Goal: Obtain resource: Obtain resource

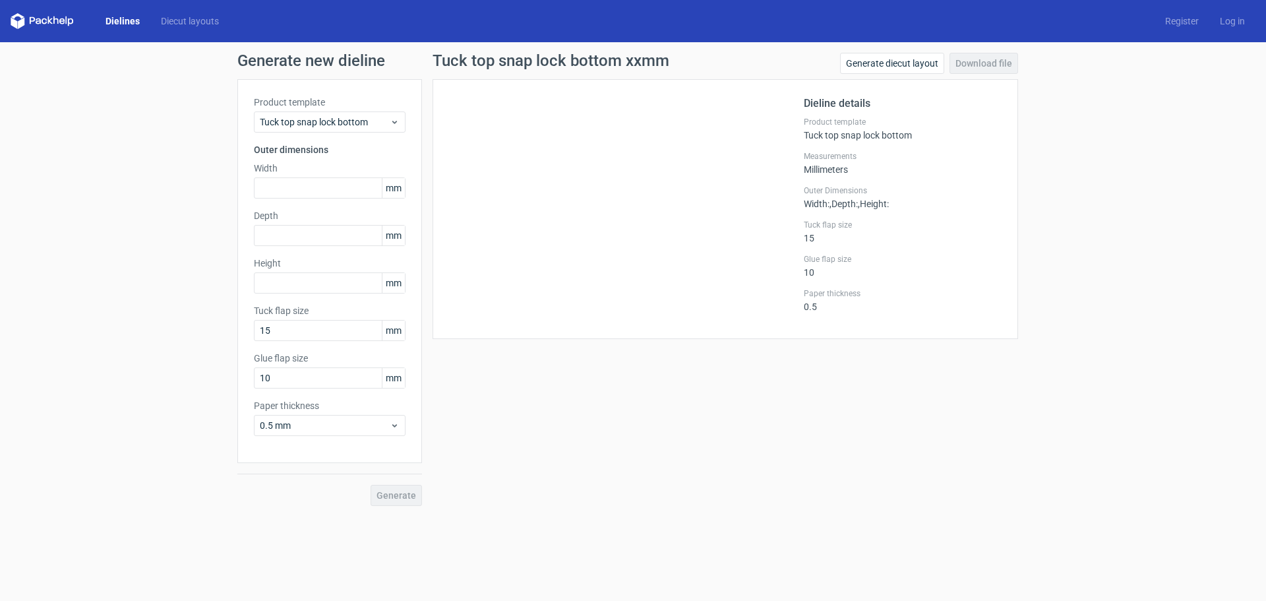
click at [127, 16] on link "Dielines" at bounding box center [122, 21] width 55 height 13
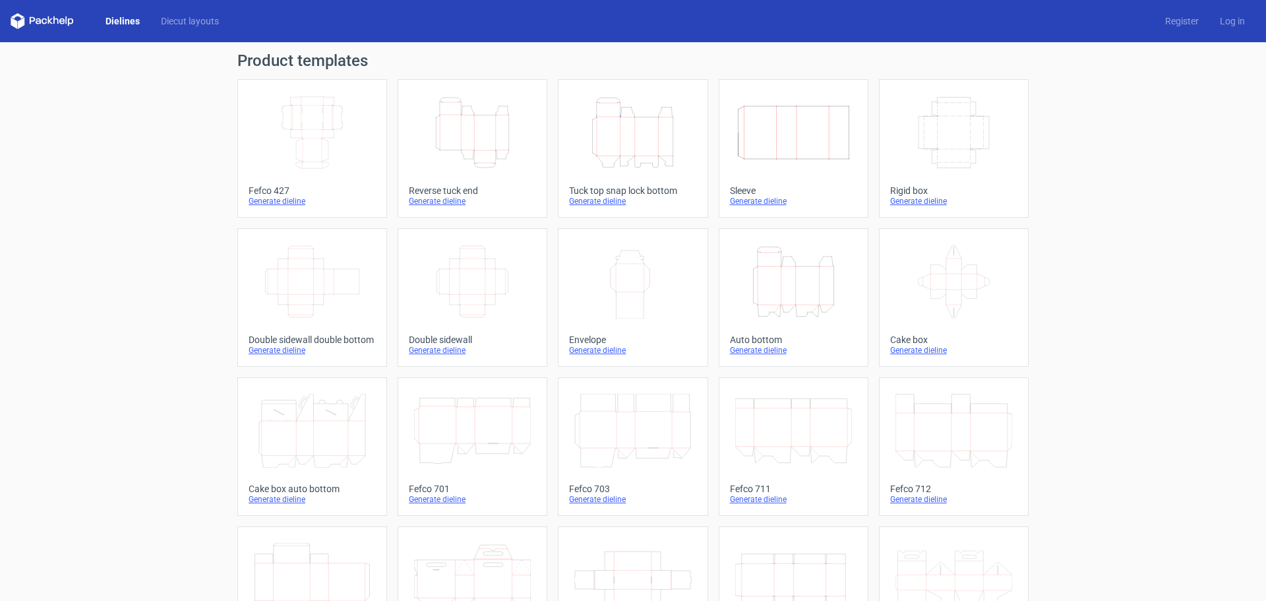
click at [590, 198] on div "Generate dieline" at bounding box center [632, 201] width 127 height 11
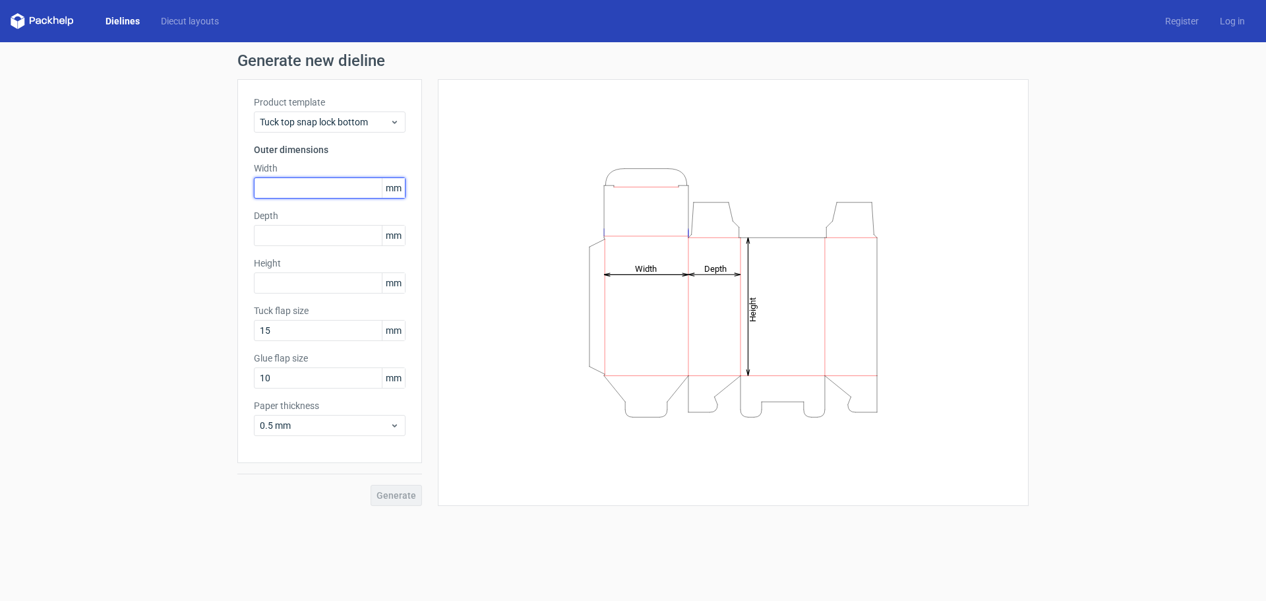
click at [340, 184] on input "text" at bounding box center [330, 187] width 152 height 21
type input "91"
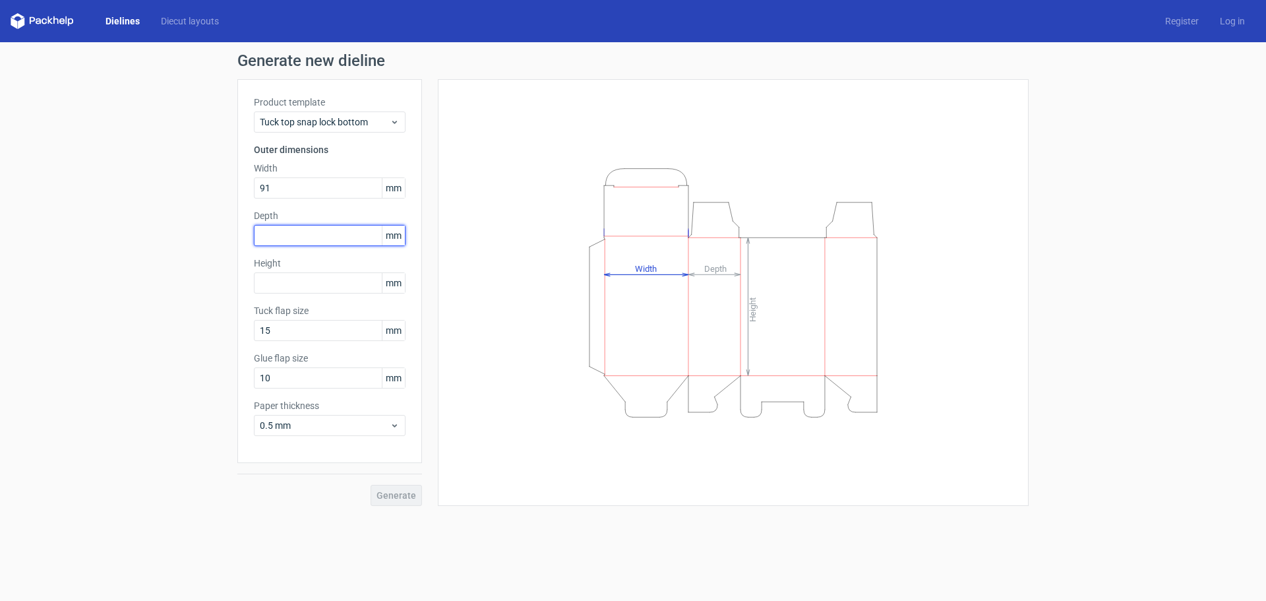
click at [376, 237] on input "text" at bounding box center [330, 235] width 152 height 21
type input "65"
click at [350, 286] on input "text" at bounding box center [330, 282] width 152 height 21
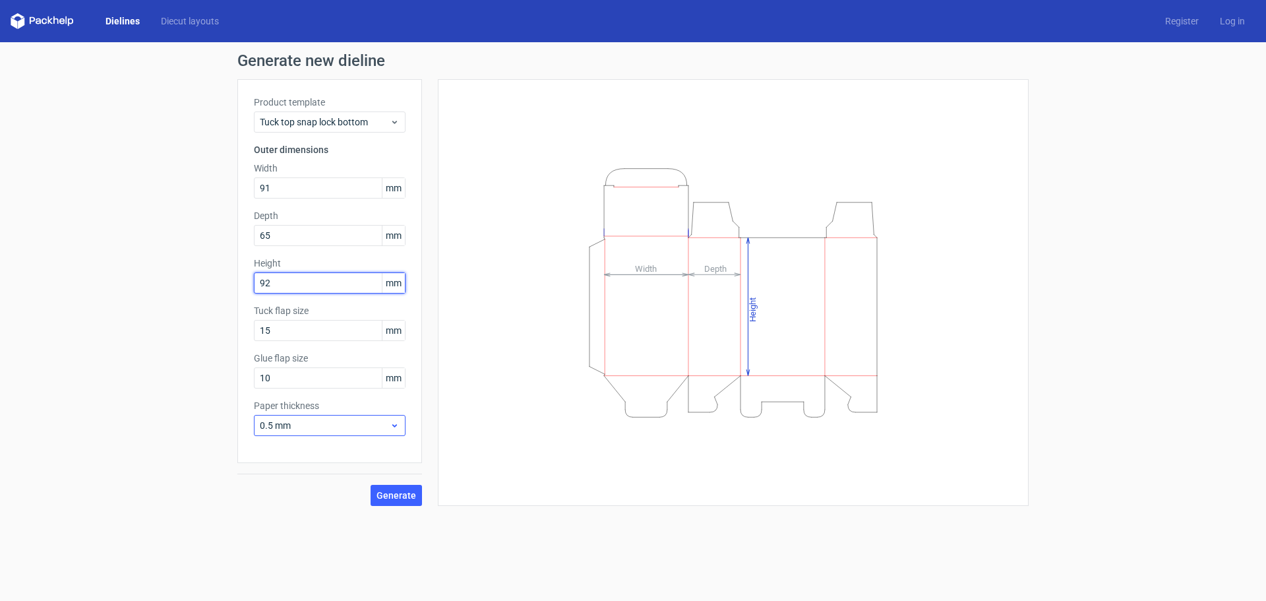
type input "92"
click at [293, 427] on span "0.5 mm" at bounding box center [325, 425] width 130 height 13
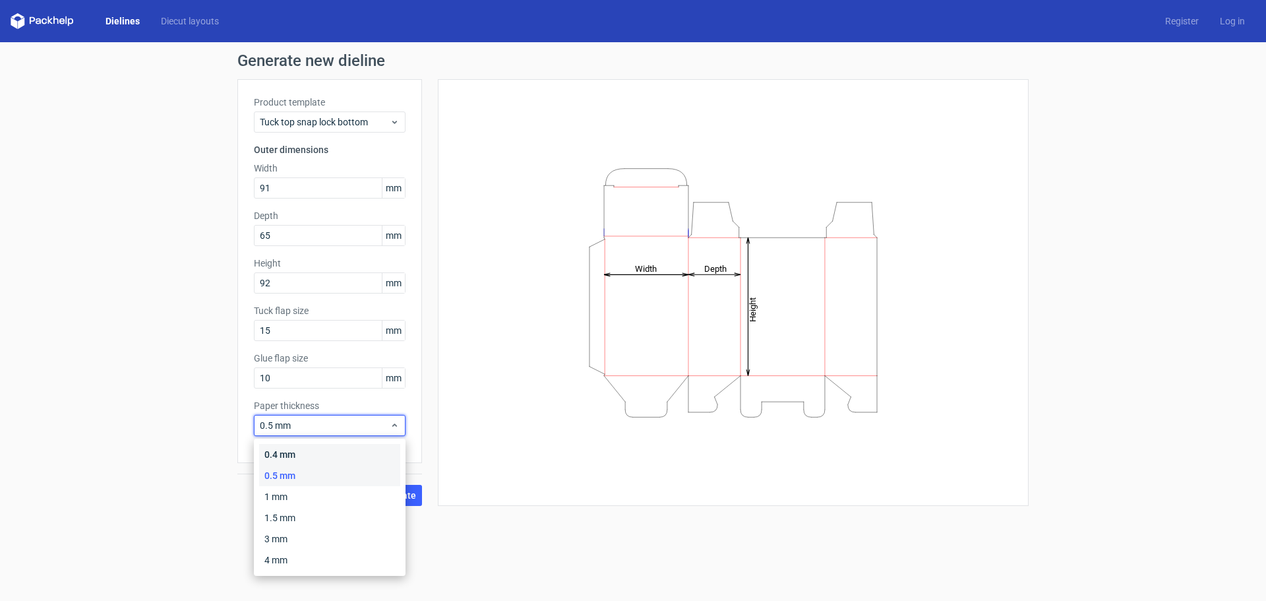
click at [291, 452] on div "0.4 mm" at bounding box center [329, 454] width 141 height 21
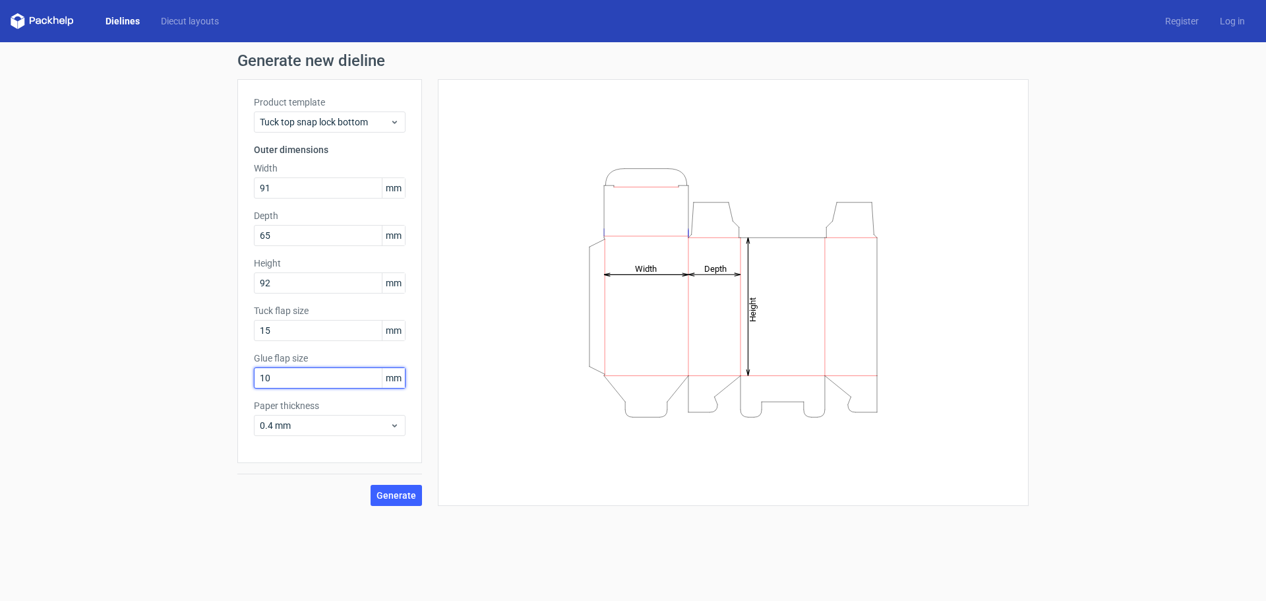
drag, startPoint x: 293, startPoint y: 373, endPoint x: 212, endPoint y: 390, distance: 83.4
click at [212, 390] on div "Generate new dieline Product template Tuck top snap lock bottom Outer dimension…" at bounding box center [633, 279] width 1266 height 474
type input "15"
click at [394, 488] on button "Generate" at bounding box center [396, 495] width 51 height 21
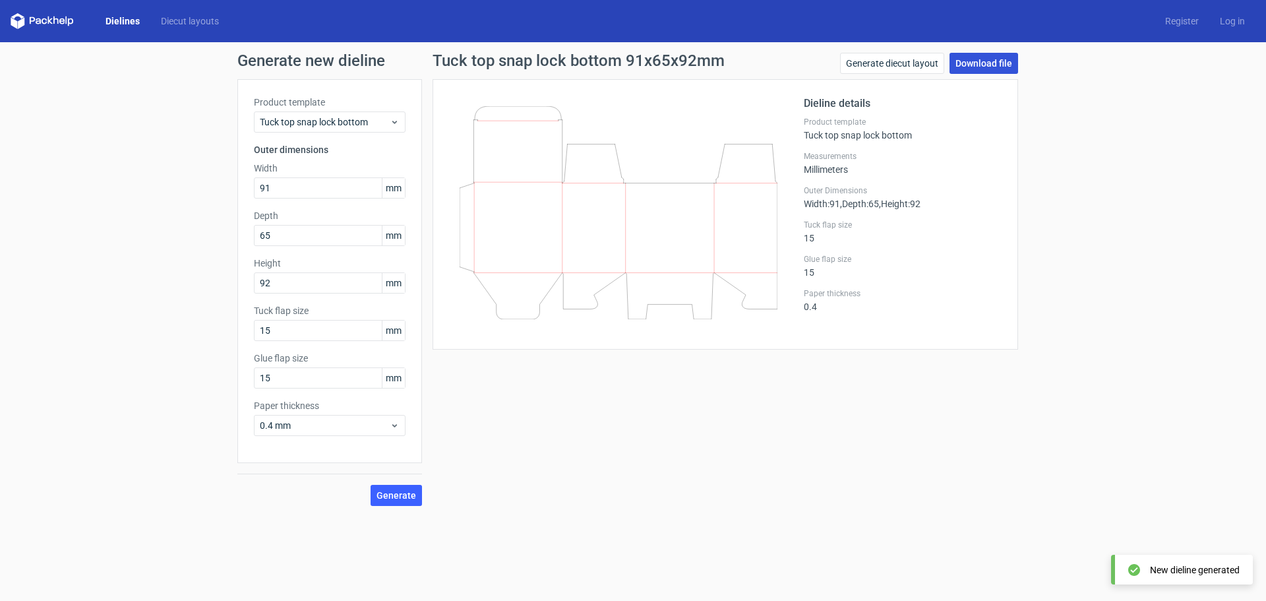
click at [989, 58] on link "Download file" at bounding box center [983, 63] width 69 height 21
click at [900, 63] on link "Generate diecut layout" at bounding box center [892, 63] width 104 height 21
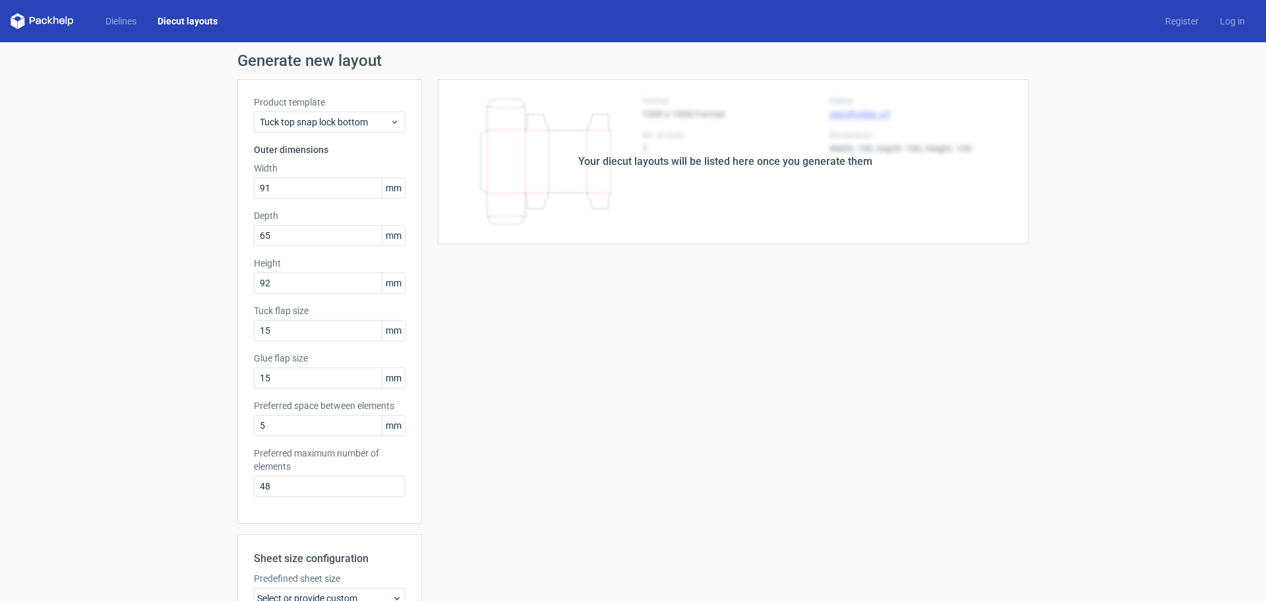
click at [849, 193] on div "Your diecut layouts will be listed here once you generate them" at bounding box center [725, 161] width 607 height 165
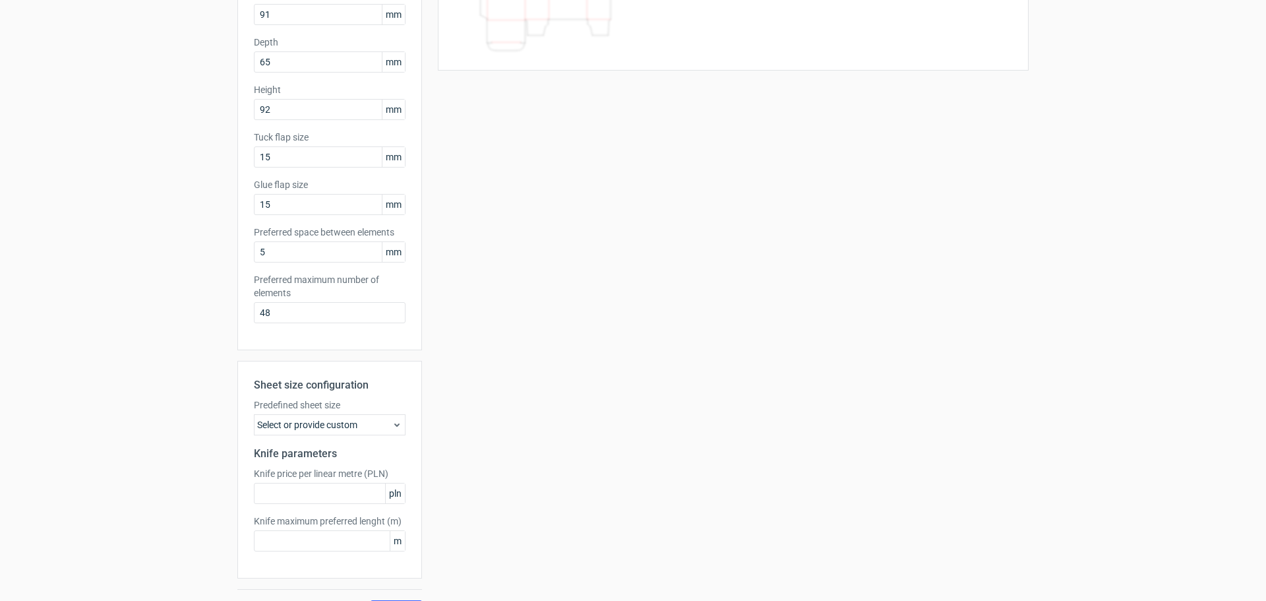
scroll to position [204, 0]
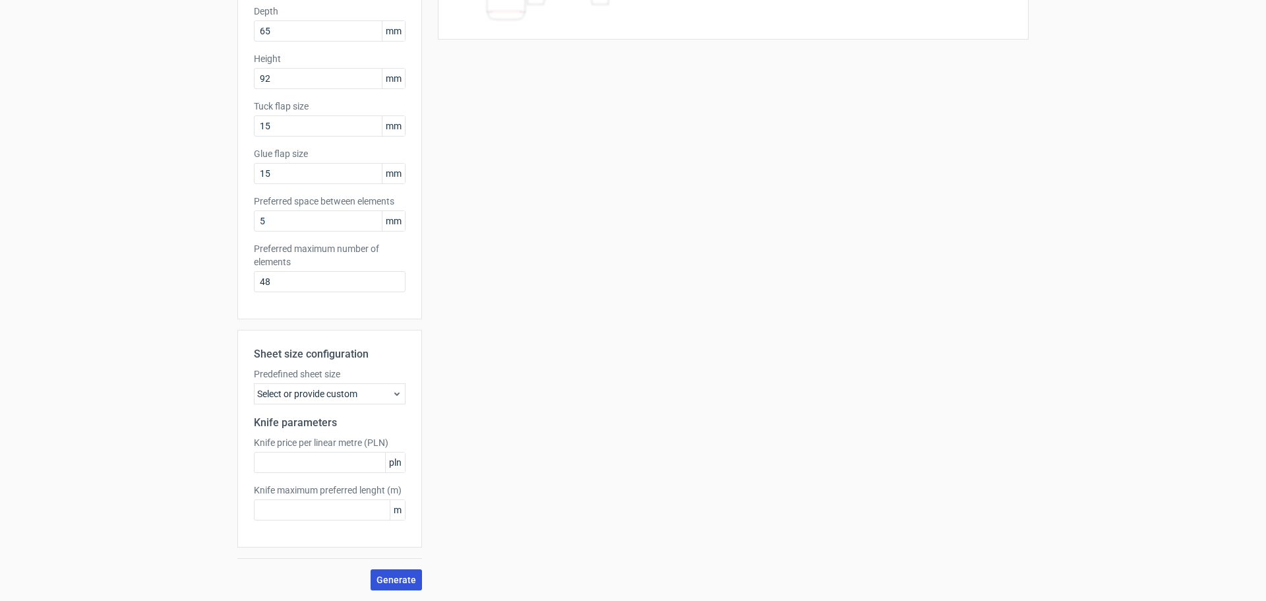
click at [384, 583] on span "Generate" at bounding box center [396, 579] width 40 height 9
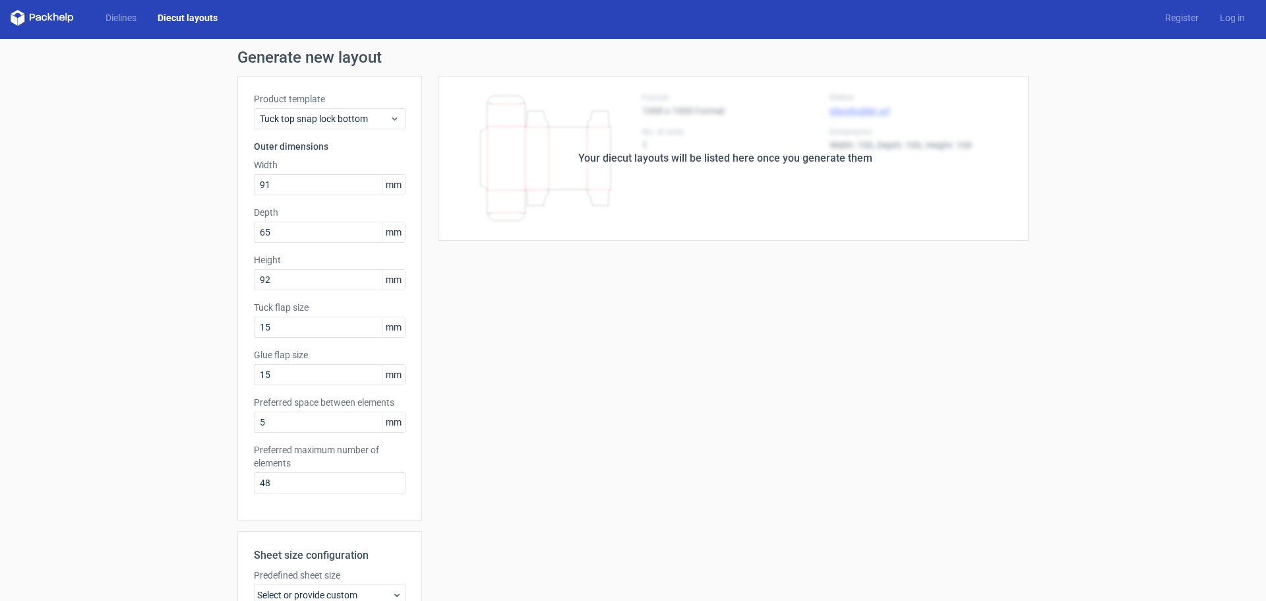
scroll to position [0, 0]
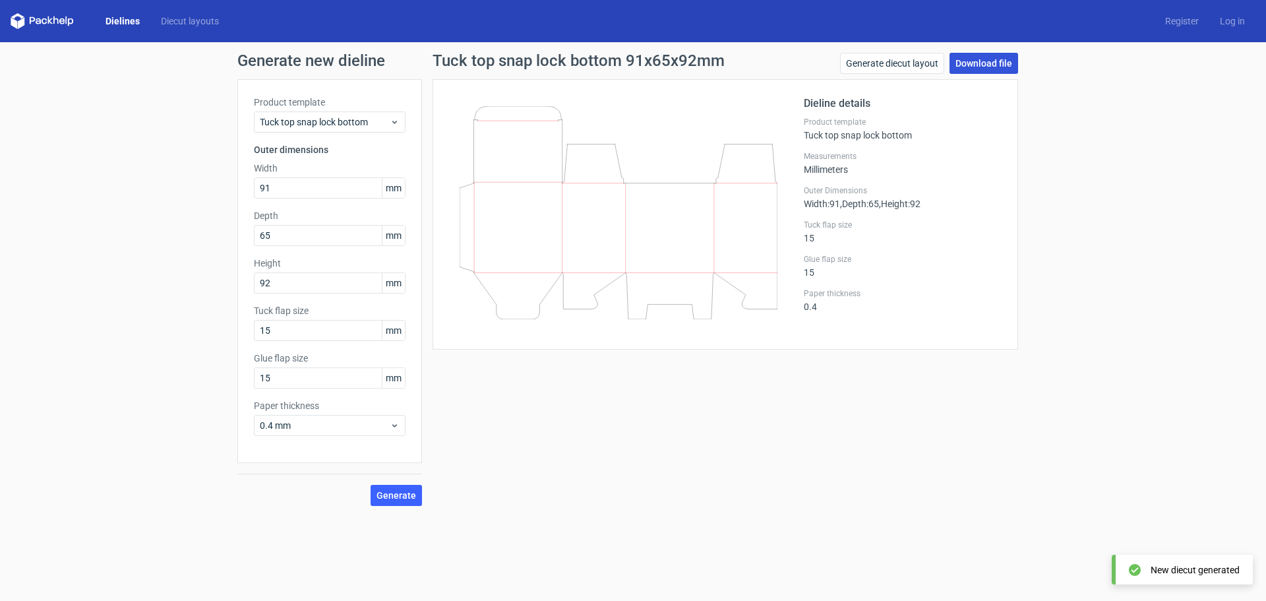
click at [994, 63] on link "Download file" at bounding box center [983, 63] width 69 height 21
click at [901, 66] on link "Generate diecut layout" at bounding box center [892, 63] width 104 height 21
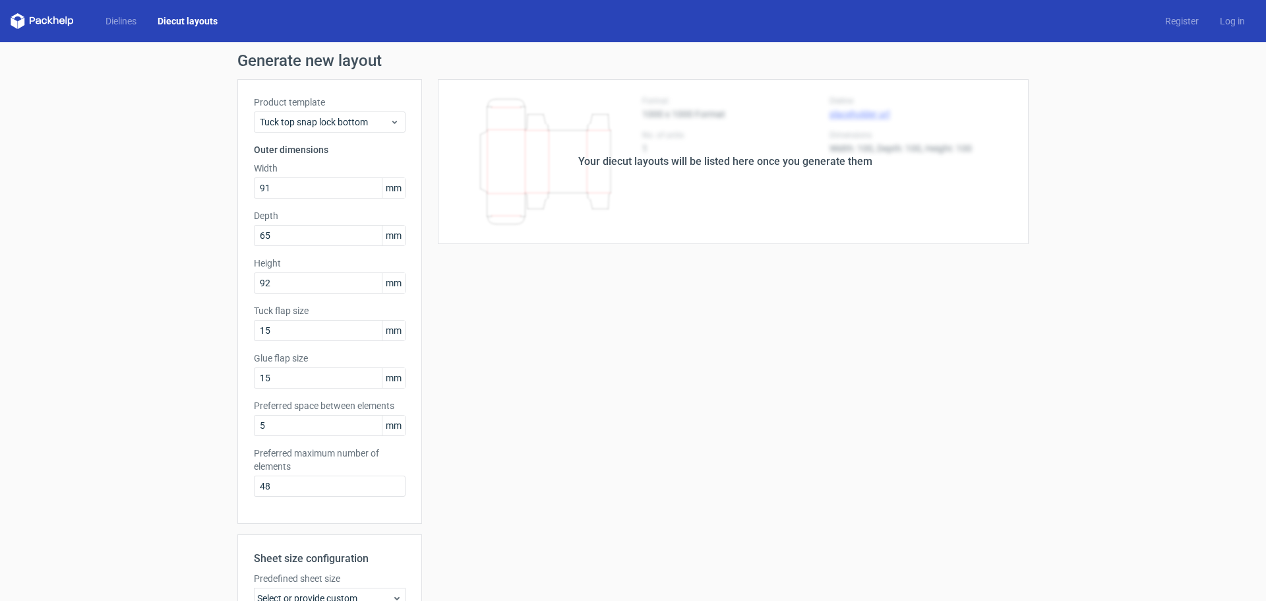
click at [843, 165] on div "Your diecut layouts will be listed here once you generate them" at bounding box center [725, 162] width 294 height 16
click at [941, 152] on div "Your diecut layouts will be listed here once you generate them" at bounding box center [725, 161] width 607 height 165
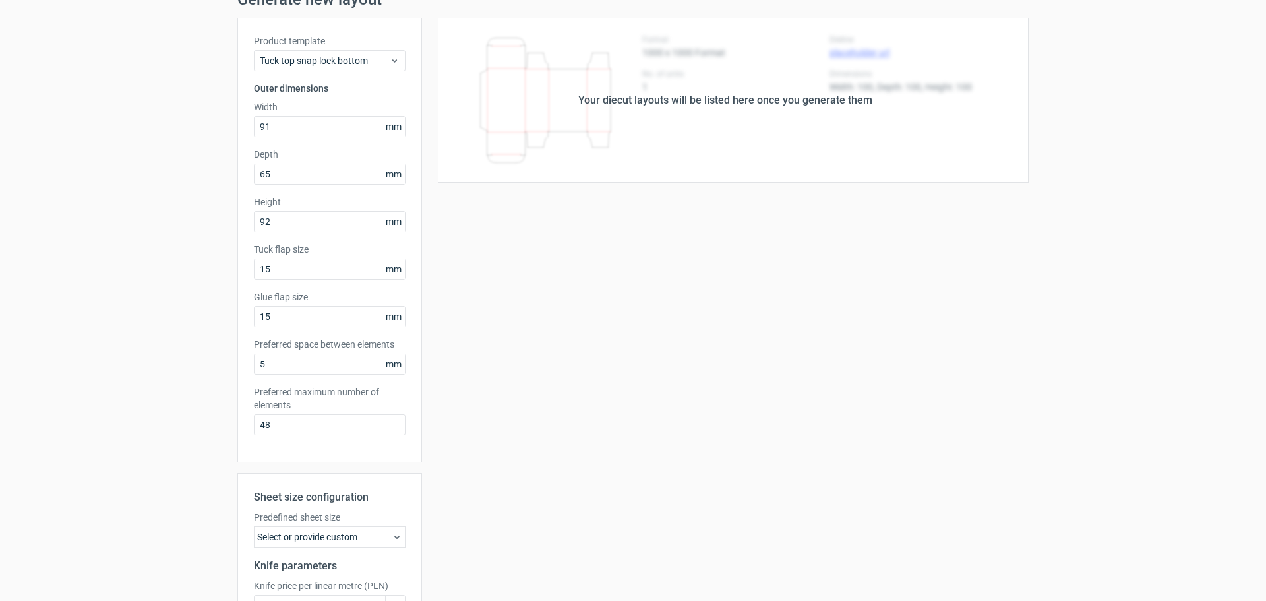
scroll to position [204, 0]
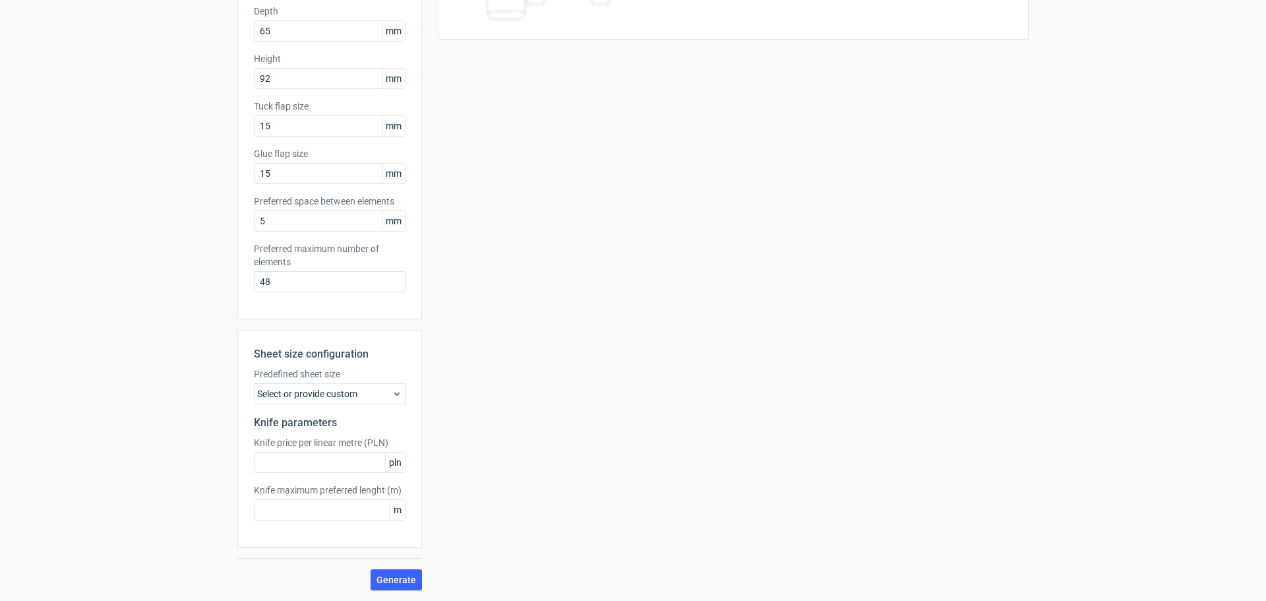
click at [382, 391] on div "Select or provide custom" at bounding box center [330, 393] width 152 height 21
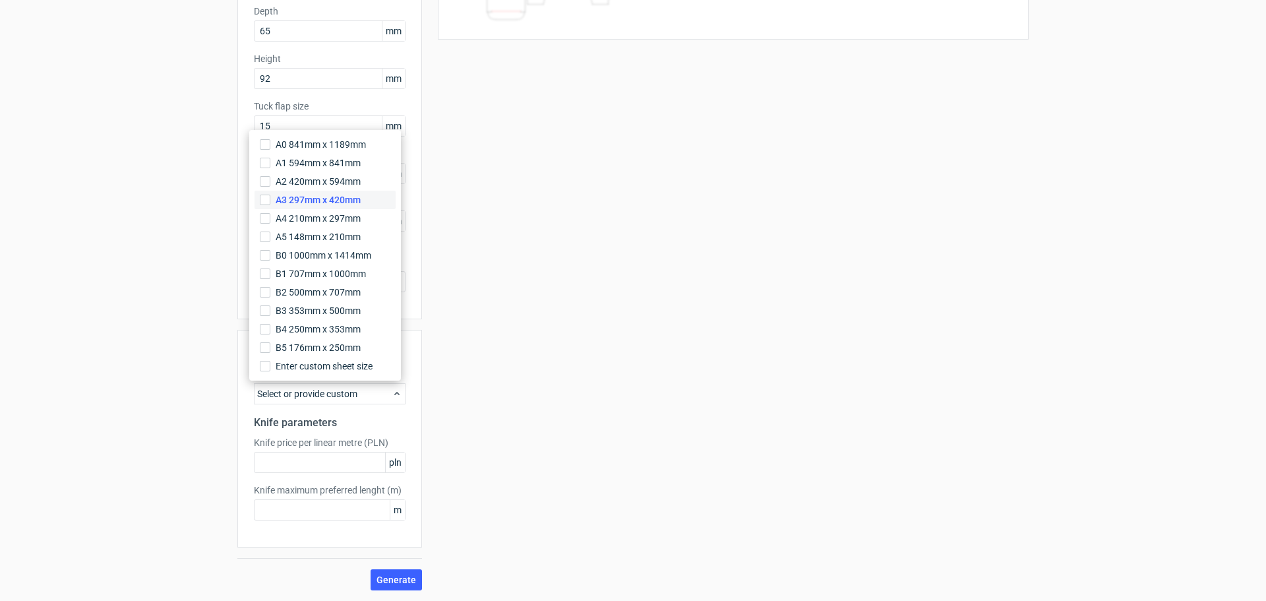
click at [316, 201] on span "A3 297mm x 420mm" at bounding box center [318, 199] width 85 height 13
click at [270, 201] on input "A3 297mm x 420mm" at bounding box center [265, 200] width 11 height 11
click at [449, 467] on div "Your diecut layouts will be listed here once you generate them Height Depth Wid…" at bounding box center [725, 232] width 607 height 715
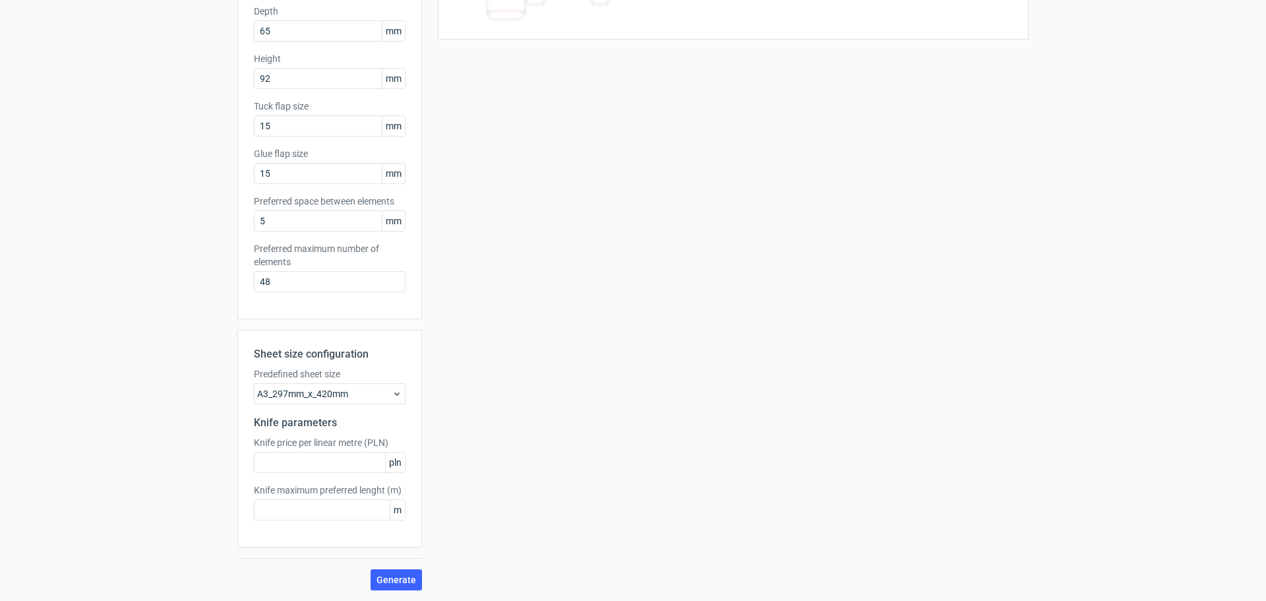
click at [401, 568] on div "Sheet size configuration Predefined sheet size A3_297mm_x_420mm Knife parameter…" at bounding box center [329, 460] width 185 height 260
click at [386, 578] on span "Generate" at bounding box center [396, 579] width 40 height 9
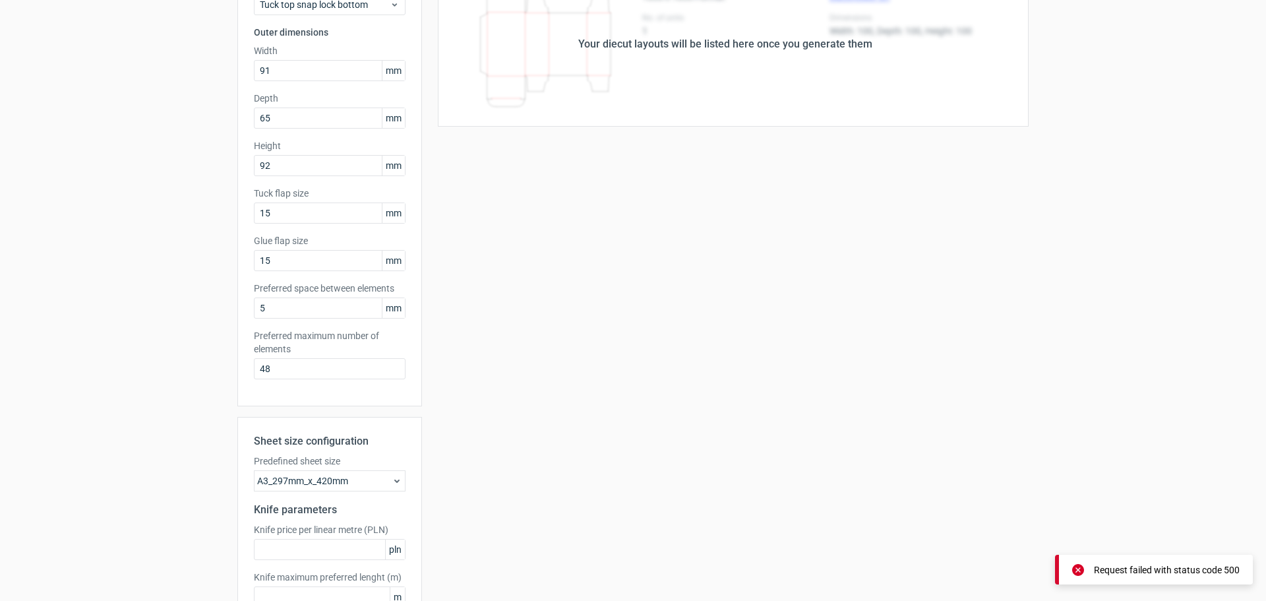
scroll to position [0, 0]
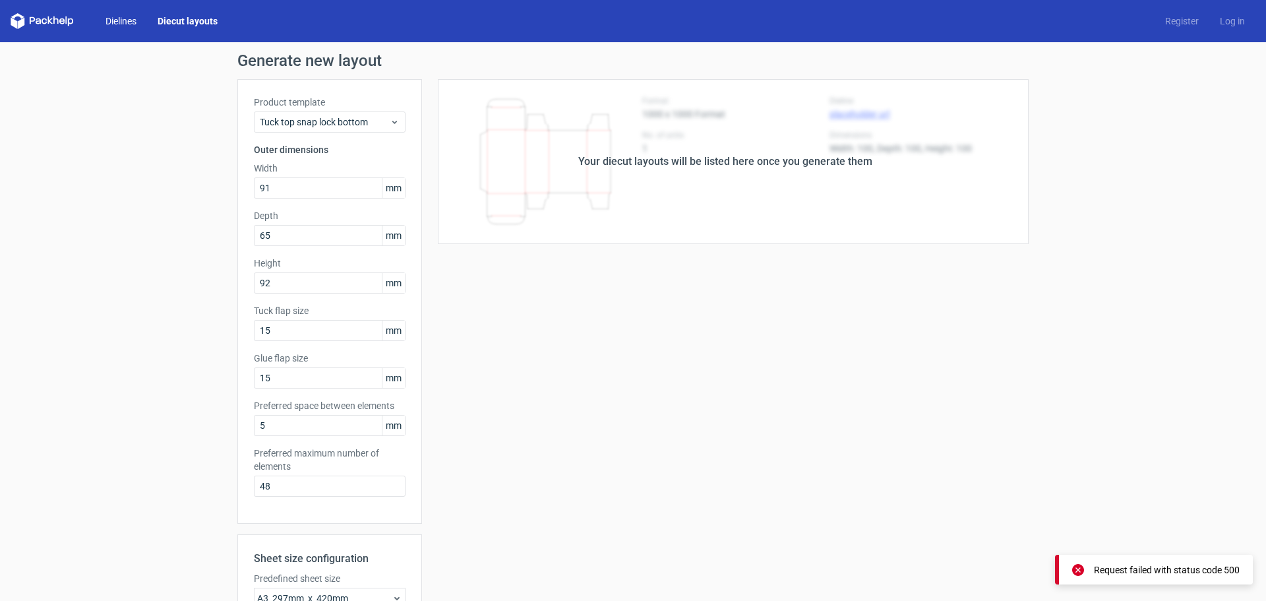
click at [113, 19] on link "Dielines" at bounding box center [121, 21] width 52 height 13
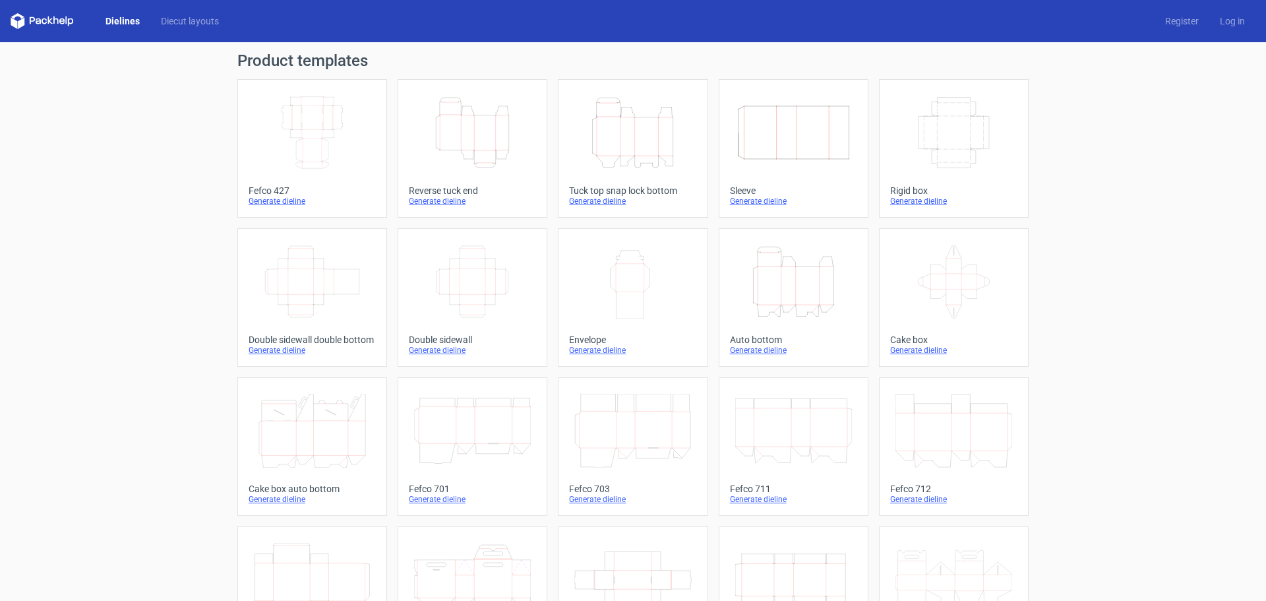
click at [772, 160] on icon "Width Depth Height" at bounding box center [793, 133] width 117 height 74
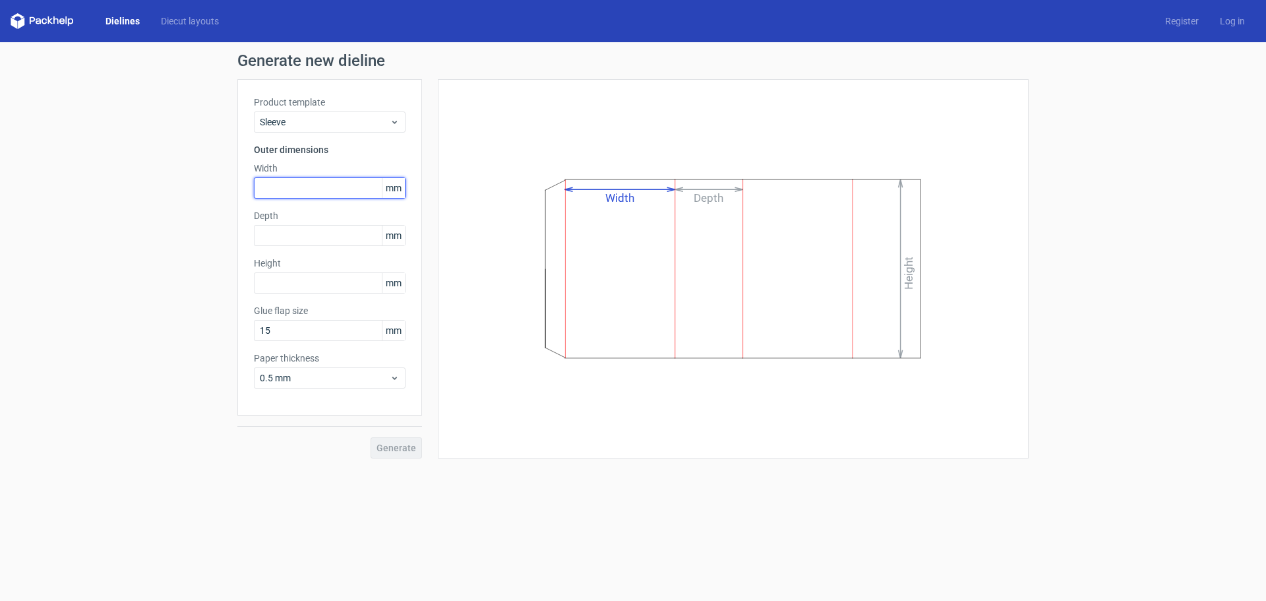
click at [356, 187] on input "text" at bounding box center [330, 187] width 152 height 21
type input "100"
type input "200"
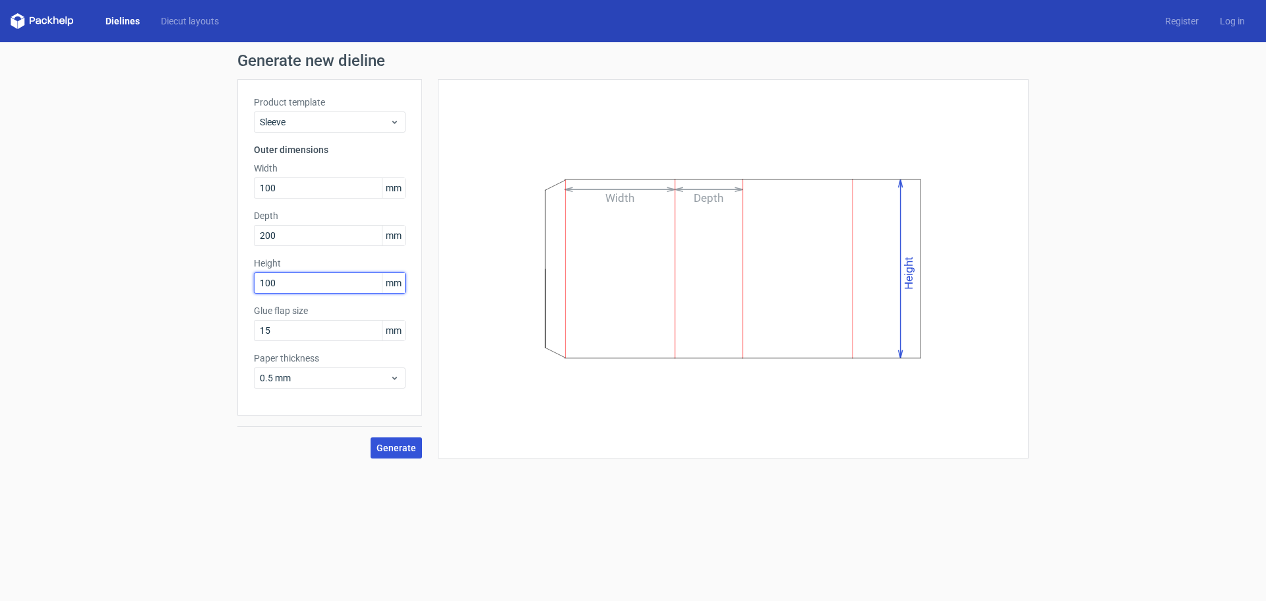
type input "100"
click at [392, 443] on span "Generate" at bounding box center [396, 447] width 40 height 9
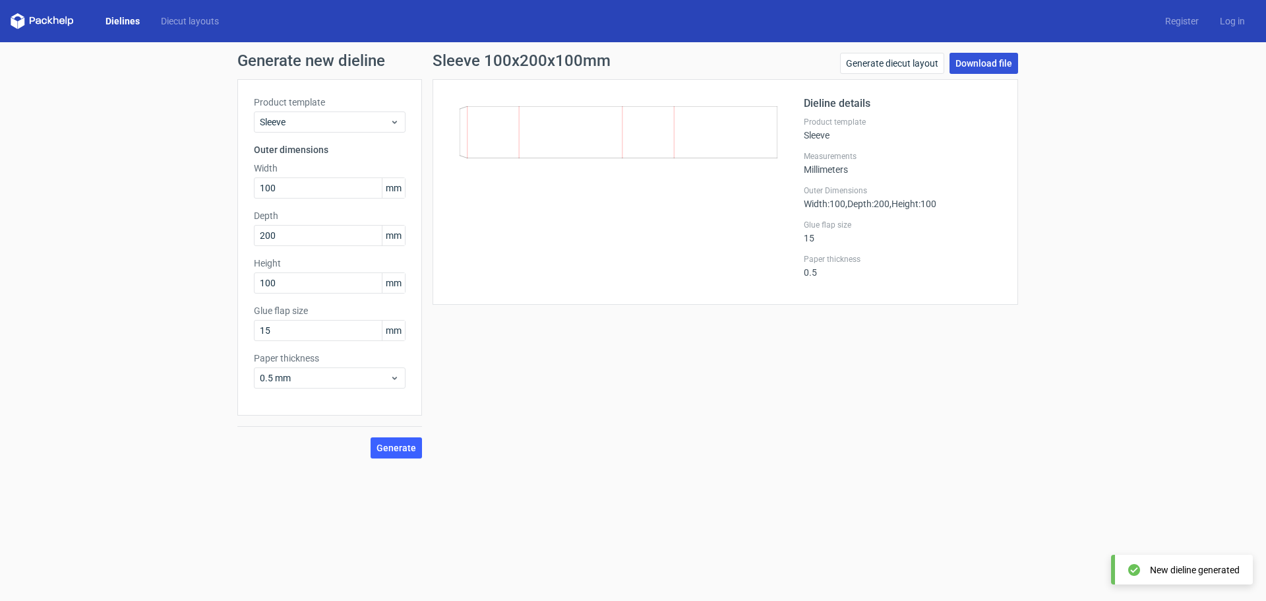
click at [1002, 63] on link "Download file" at bounding box center [983, 63] width 69 height 21
